Goal: Check status: Check status

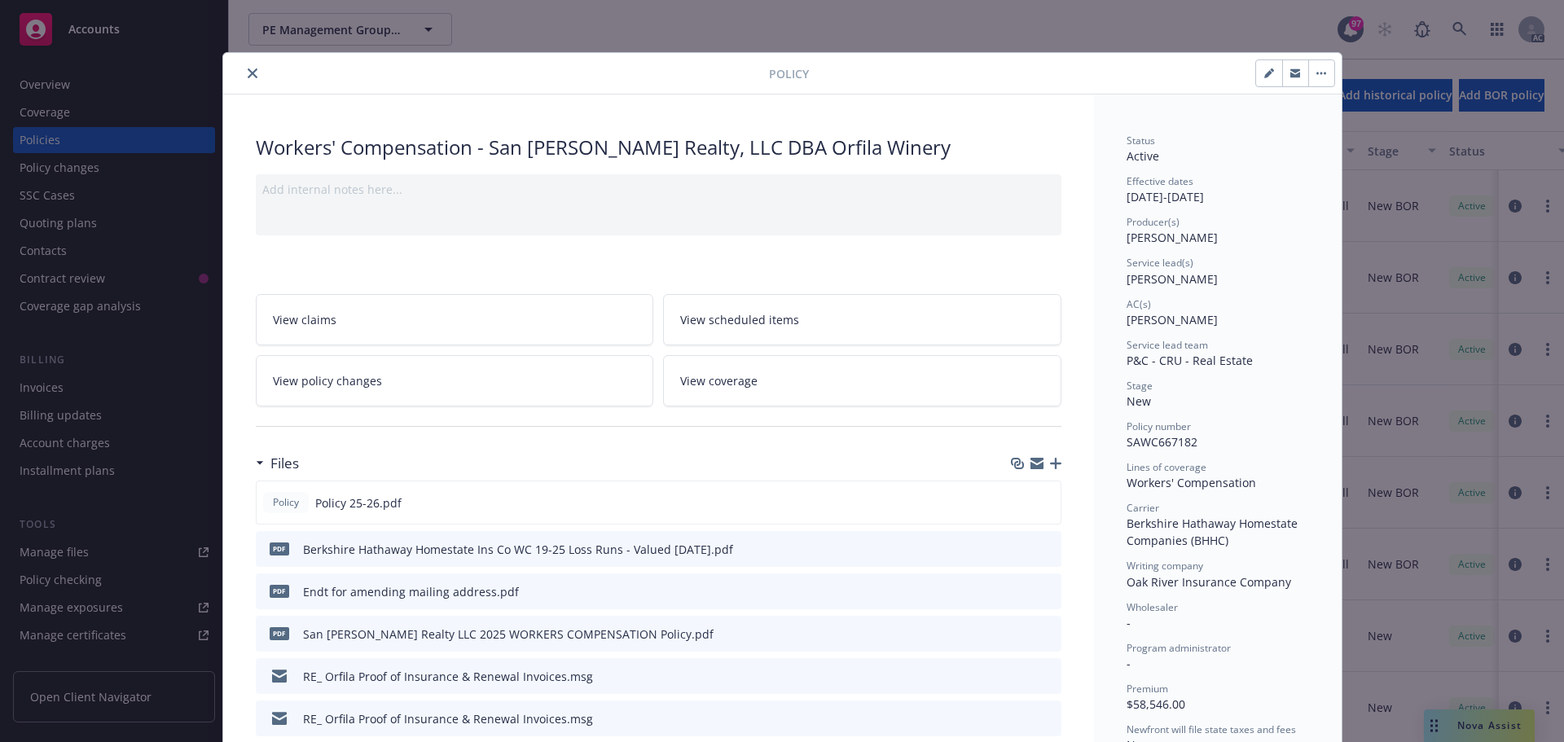
click at [1381, 130] on div "Policy Workers' Compensation - San [PERSON_NAME] Realty, LLC DBA Orfila Winery …" at bounding box center [782, 371] width 1564 height 742
click at [1080, 24] on div "Policy Workers' Compensation - San [PERSON_NAME] Realty, LLC DBA Orfila Winery …" at bounding box center [782, 371] width 1564 height 742
click at [243, 73] on button "close" at bounding box center [253, 74] width 20 height 20
